Goal: Check status: Check status

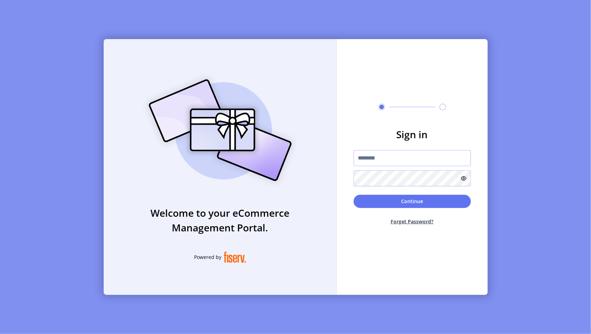
click at [372, 157] on input "text" at bounding box center [411, 158] width 117 height 16
paste input "**********"
type input "**********"
click at [390, 201] on button "Continue" at bounding box center [411, 201] width 117 height 13
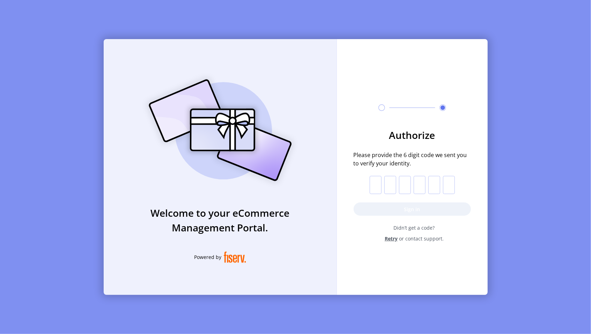
click at [374, 187] on input "text" at bounding box center [375, 185] width 12 height 18
paste input "*"
type input "*"
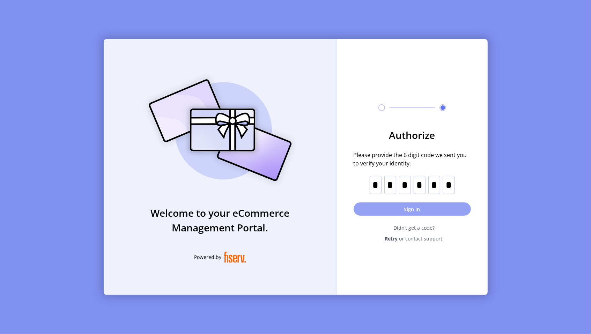
click at [372, 211] on button "Sign in" at bounding box center [411, 208] width 117 height 13
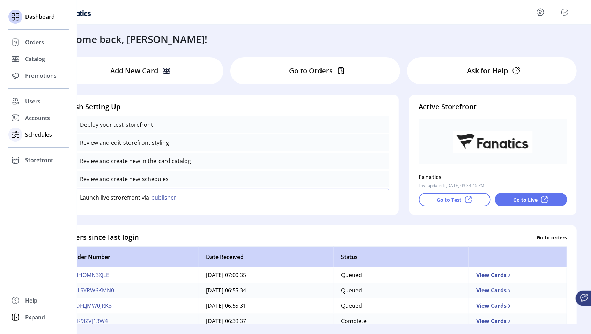
click at [33, 133] on span "Schedules" at bounding box center [38, 134] width 27 height 8
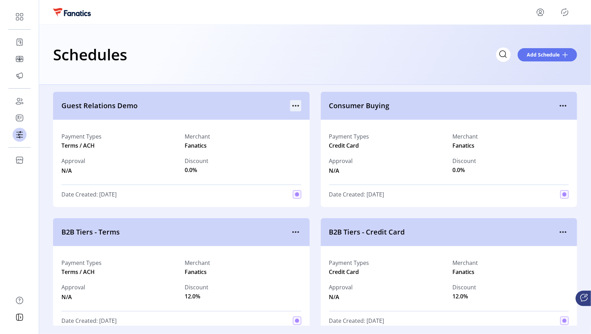
click at [298, 108] on icon "menu" at bounding box center [295, 105] width 11 height 11
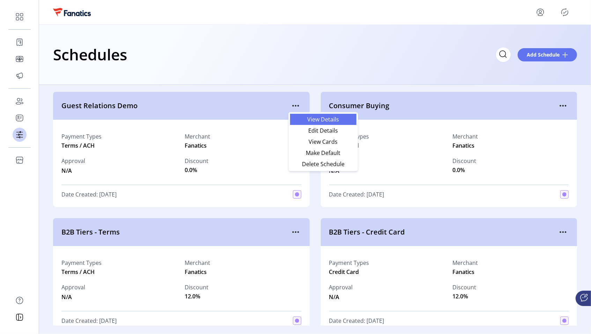
click at [319, 120] on span "View Details" at bounding box center [323, 120] width 58 height 6
